Goal: Transaction & Acquisition: Download file/media

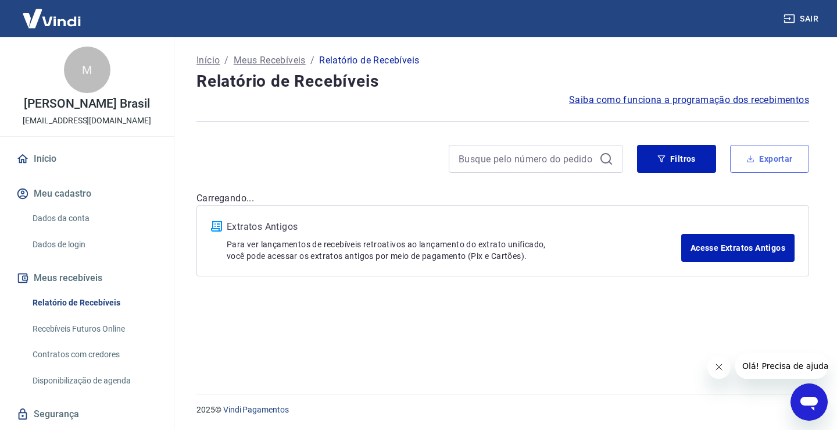
click at [774, 157] on button "Exportar" at bounding box center [769, 159] width 79 height 28
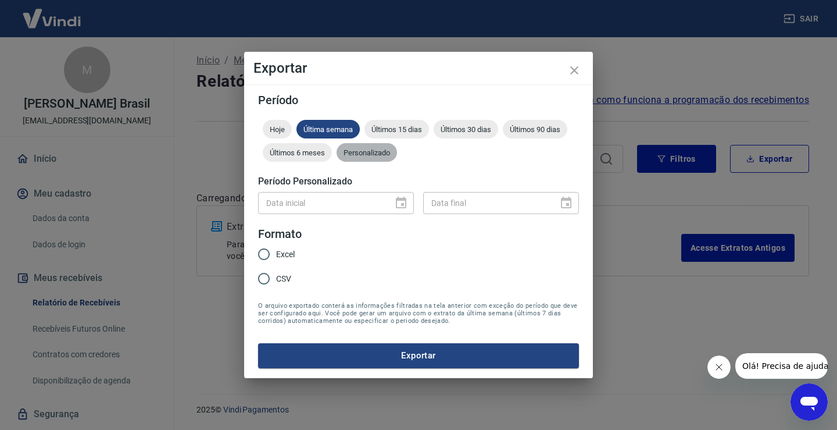
click at [352, 160] on div "Personalizado" at bounding box center [367, 152] width 60 height 19
click at [397, 204] on icon "Choose date" at bounding box center [401, 203] width 10 height 12
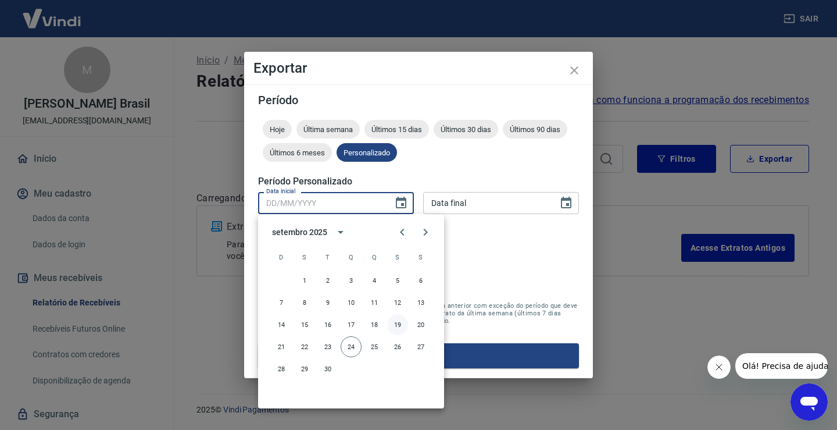
click at [393, 322] on button "19" at bounding box center [397, 324] width 21 height 21
type input "[DATE]"
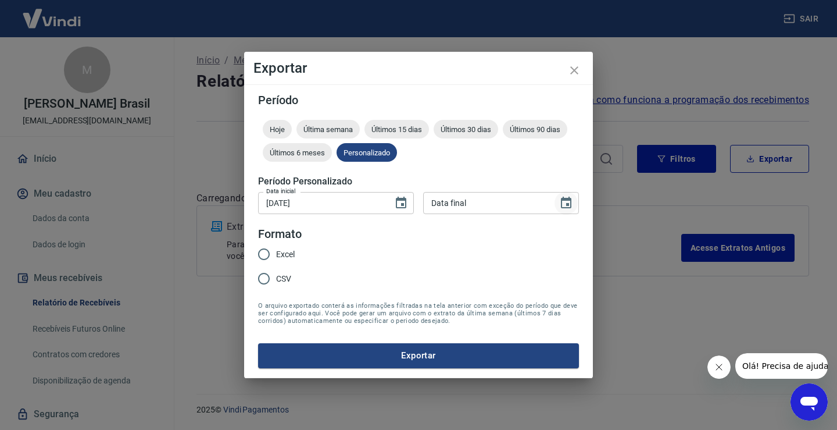
click at [570, 205] on icon "Choose date" at bounding box center [566, 203] width 10 height 12
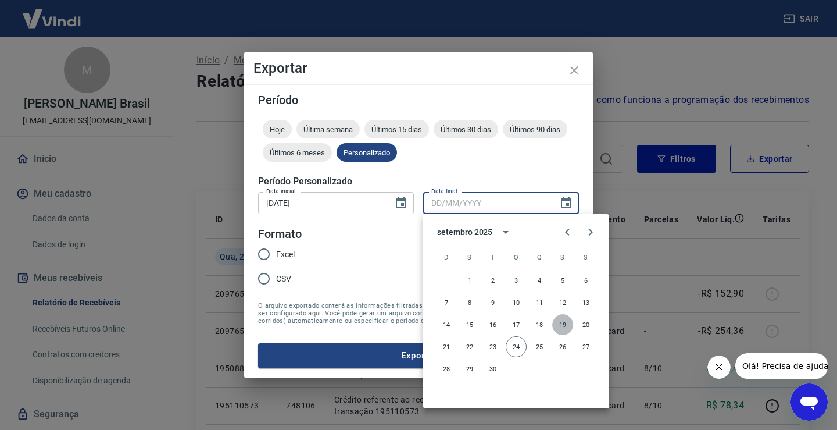
click at [572, 322] on button "19" at bounding box center [562, 324] width 21 height 21
type input "[DATE]"
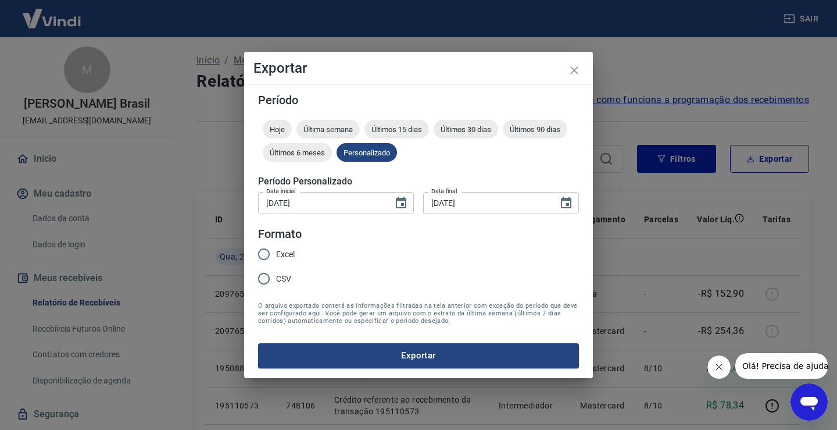
click at [294, 257] on span "Excel" at bounding box center [285, 254] width 19 height 12
click at [276, 257] on input "Excel" at bounding box center [264, 254] width 24 height 24
radio input "true"
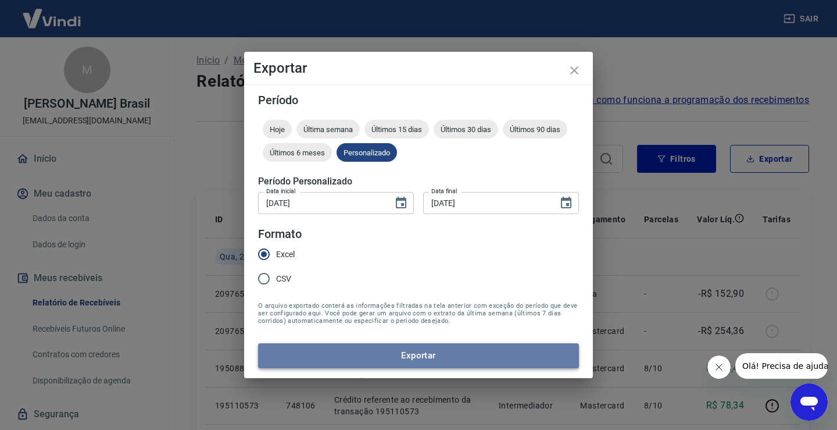
click at [395, 356] on button "Exportar" at bounding box center [418, 355] width 321 height 24
